Goal: Information Seeking & Learning: Learn about a topic

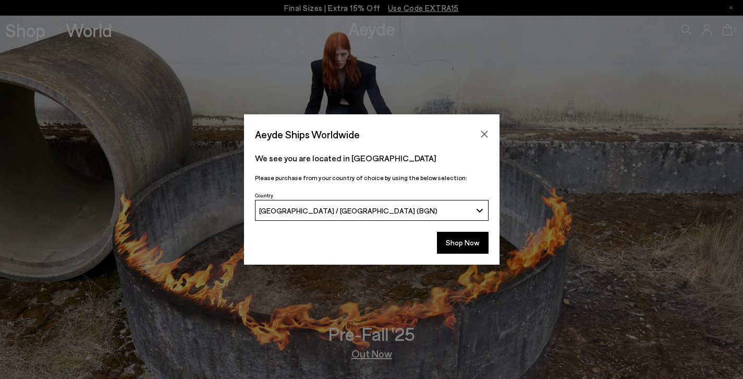
click at [355, 31] on div "Aeyde Ships Worldwide We see you are located in Bulgaria Please purchase from y…" at bounding box center [371, 189] width 743 height 379
click at [486, 137] on icon "Close" at bounding box center [484, 134] width 8 height 8
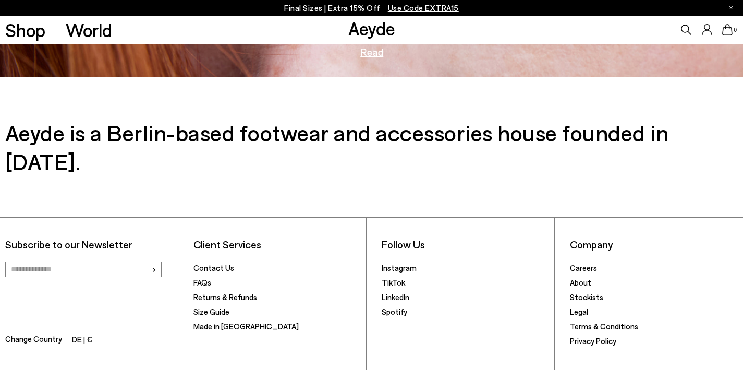
scroll to position [1693, 0]
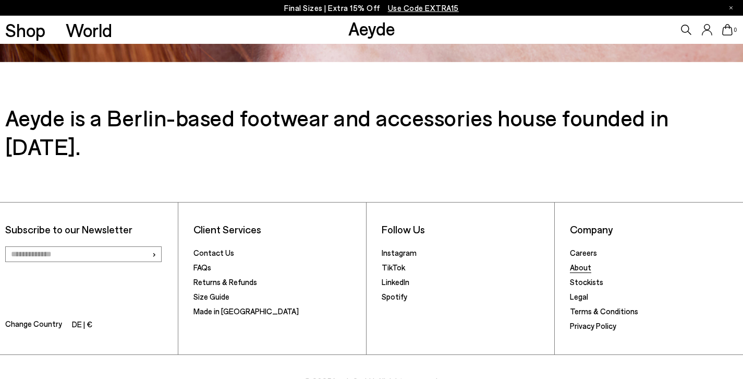
click at [586, 262] on link "About" at bounding box center [580, 266] width 21 height 9
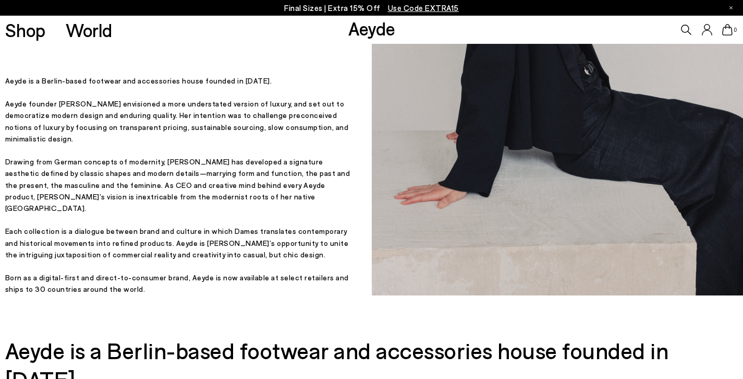
scroll to position [229, 0]
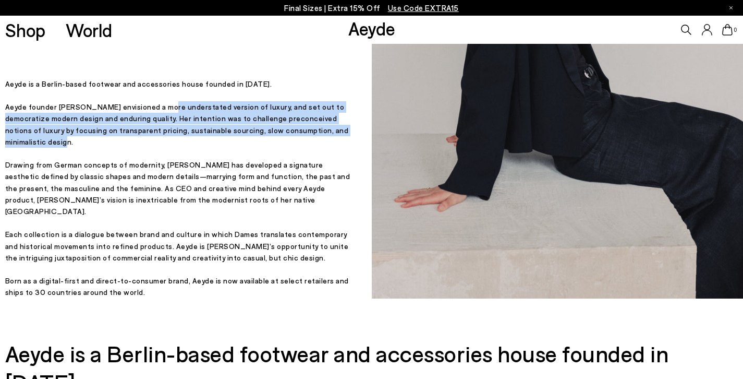
drag, startPoint x: 160, startPoint y: 136, endPoint x: 350, endPoint y: 156, distance: 191.5
click at [350, 148] on p "Aeyde founder Luisa Dames envisioned a more understated version of luxury, and …" at bounding box center [178, 124] width 346 height 47
copy p "understated version of luxury, and set out to democratize modern design and end…"
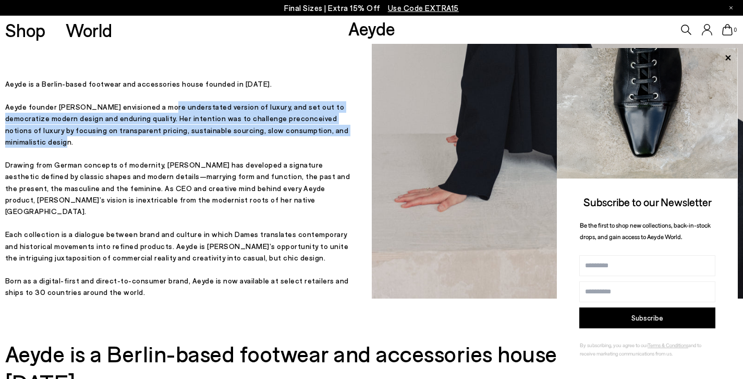
click at [308, 139] on p "Aeyde founder Luisa Dames envisioned a more understated version of luxury, and …" at bounding box center [178, 124] width 346 height 47
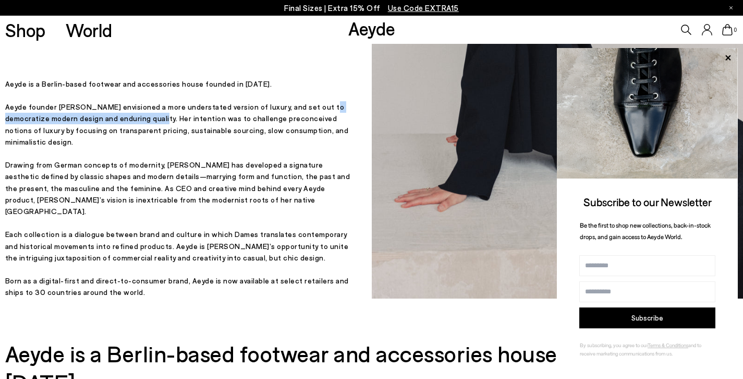
drag, startPoint x: 308, startPoint y: 137, endPoint x: 120, endPoint y: 147, distance: 187.5
click at [123, 148] on p "Aeyde founder Luisa Dames envisioned a more understated version of luxury, and …" at bounding box center [178, 124] width 346 height 47
drag, startPoint x: 47, startPoint y: 160, endPoint x: 160, endPoint y: 160, distance: 113.2
click at [164, 148] on p "Aeyde founder Luisa Dames envisioned a more understated version of luxury, and …" at bounding box center [178, 124] width 346 height 47
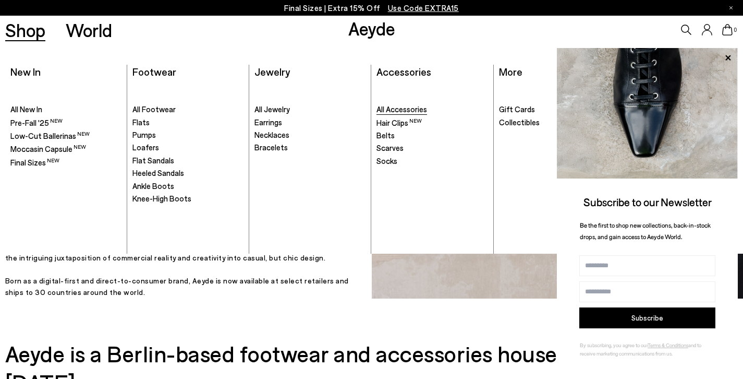
click at [409, 108] on span "All Accessories" at bounding box center [402, 108] width 51 height 9
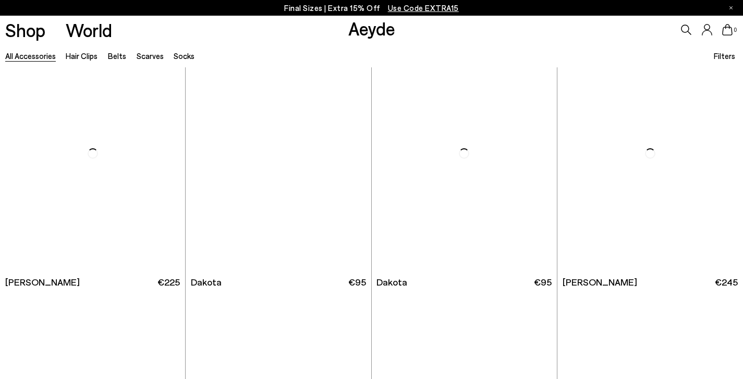
scroll to position [1818, 0]
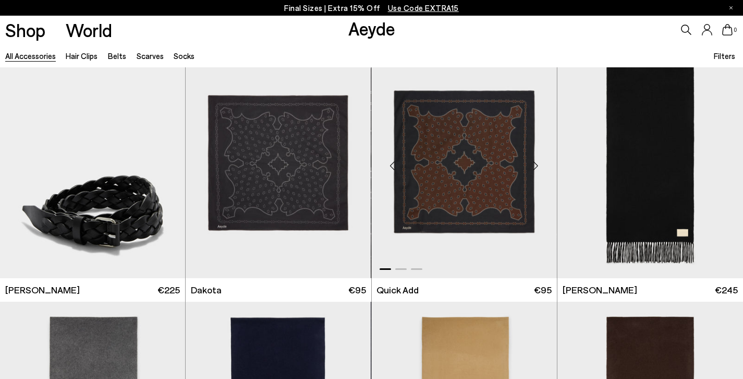
click at [426, 154] on img "1 / 3" at bounding box center [464, 161] width 185 height 233
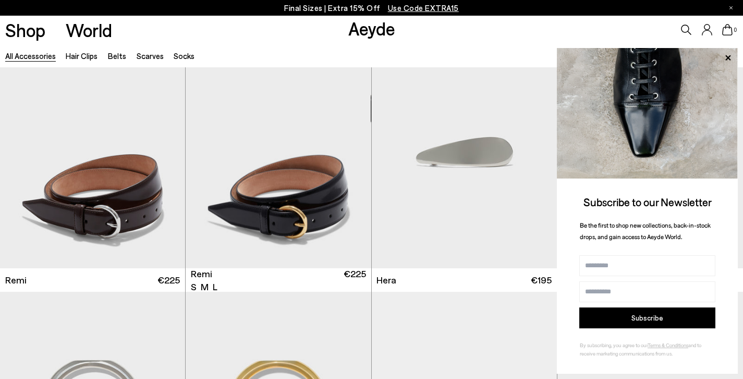
scroll to position [539, 0]
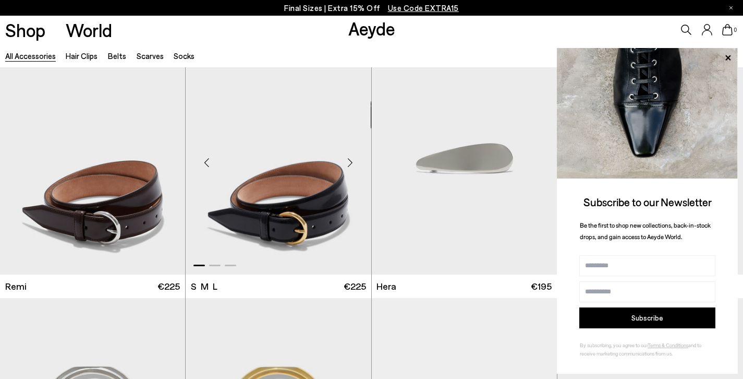
click at [304, 228] on img "1 / 3" at bounding box center [278, 158] width 185 height 233
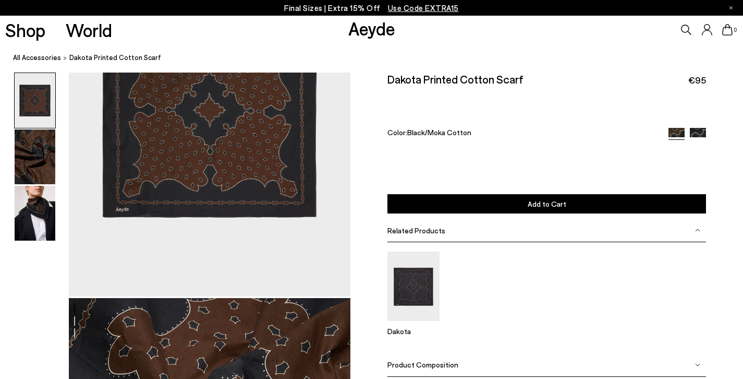
scroll to position [167, 0]
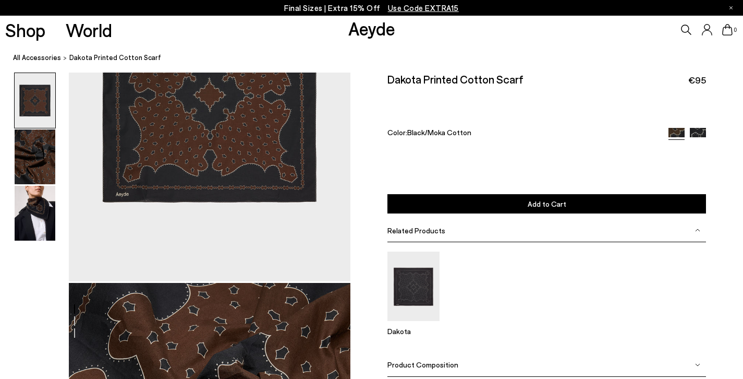
click at [445, 353] on div "Product Composition" at bounding box center [547, 364] width 318 height 23
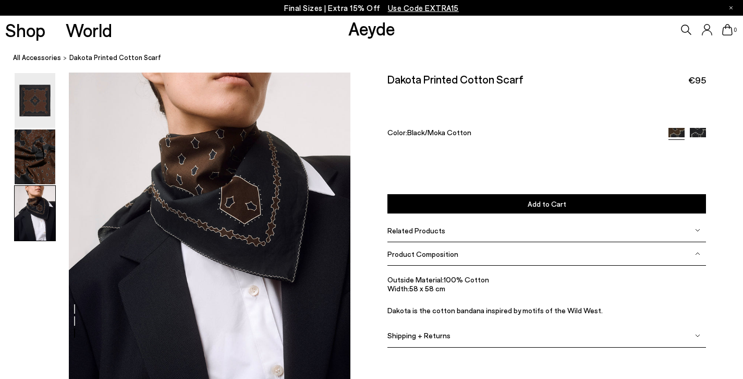
scroll to position [997, 0]
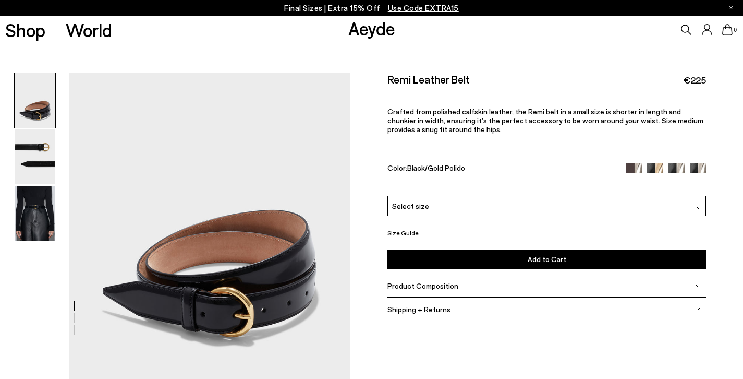
click at [422, 281] on span "Product Composition" at bounding box center [423, 285] width 71 height 9
